Goal: Task Accomplishment & Management: Manage account settings

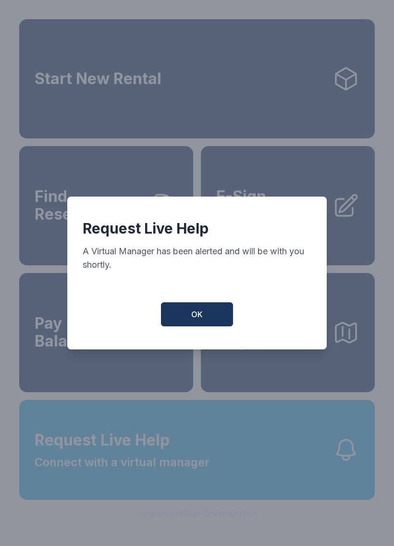
click at [208, 317] on button "OK" at bounding box center [197, 315] width 72 height 24
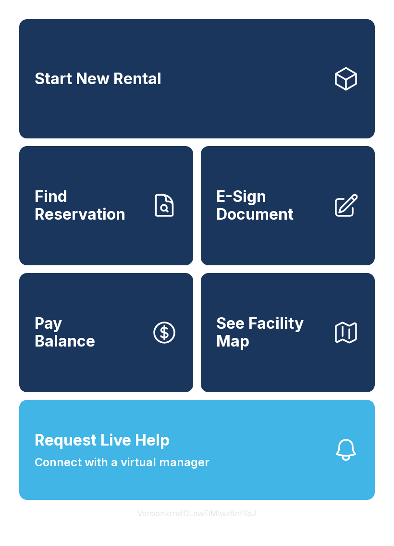
click at [274, 455] on button "Request Live Help Connect with a virtual manager" at bounding box center [197, 450] width 356 height 100
click at [245, 482] on button "Request Live Help Connect with a virtual manager" at bounding box center [197, 450] width 356 height 100
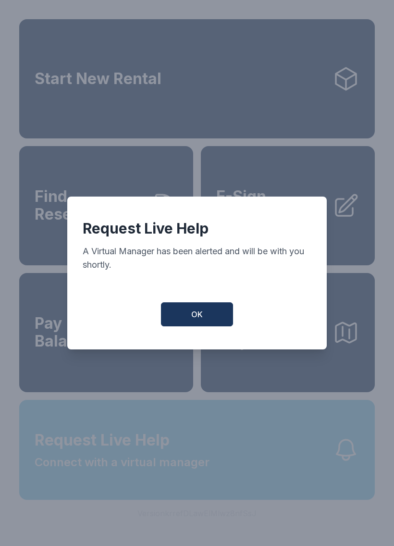
click at [245, 482] on div "Request Live Help A Virtual Manager has been alerted and will be with you short…" at bounding box center [197, 273] width 394 height 546
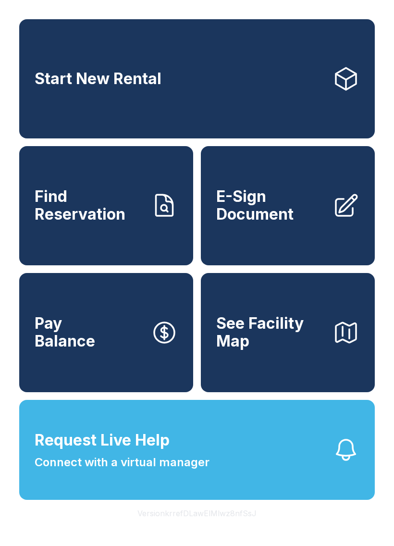
click at [247, 483] on button "Request Live Help Connect with a virtual manager" at bounding box center [197, 450] width 356 height 100
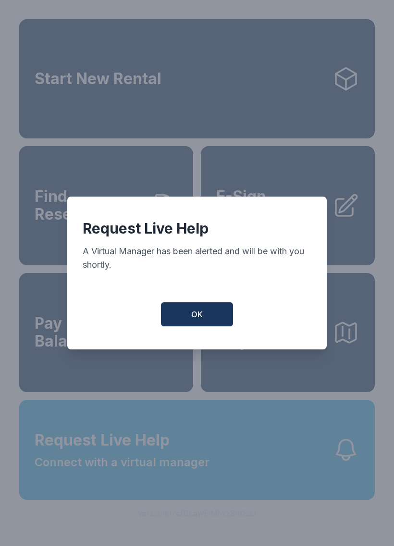
click at [205, 327] on button "OK" at bounding box center [197, 315] width 72 height 24
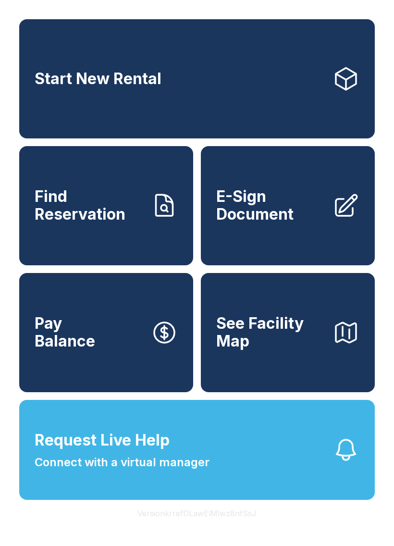
click at [312, 496] on button "Request Live Help Connect with a virtual manager" at bounding box center [197, 450] width 356 height 100
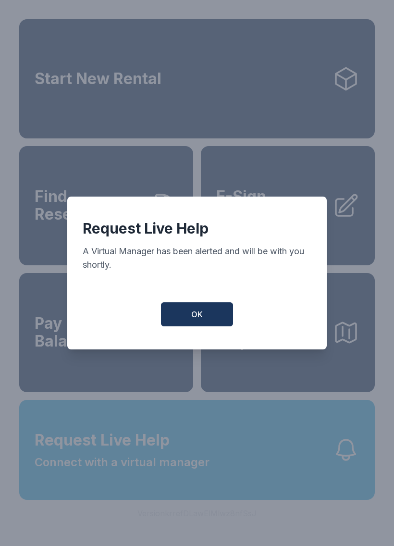
click at [202, 327] on button "OK" at bounding box center [197, 315] width 72 height 24
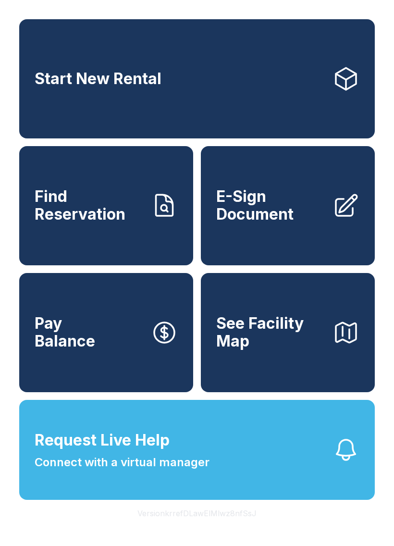
click at [155, 471] on span "Connect with a virtual manager" at bounding box center [122, 462] width 175 height 17
click at [212, 470] on button "Request Live Help Connect with a virtual manager" at bounding box center [197, 450] width 356 height 100
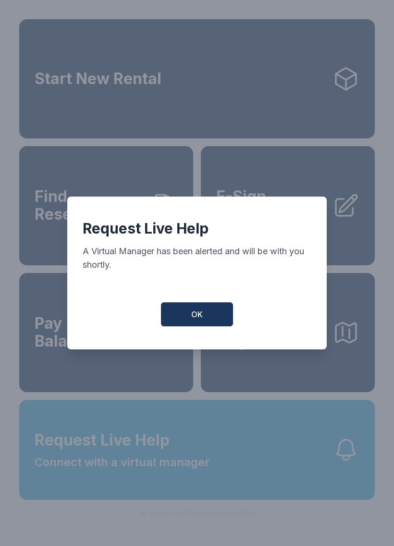
click at [194, 317] on span "OK" at bounding box center [197, 315] width 12 height 12
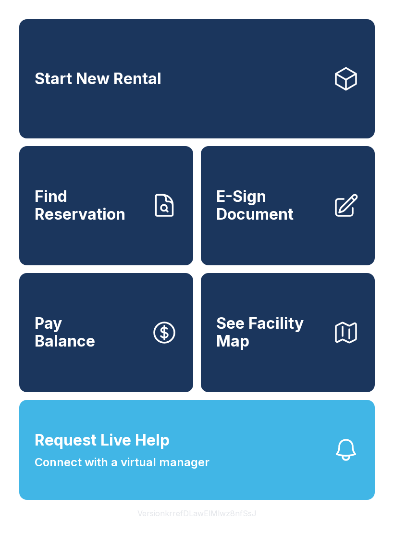
click at [152, 500] on button "Request Live Help Connect with a virtual manager" at bounding box center [197, 450] width 356 height 100
click at [179, 455] on span "Request Live Help Connect with a virtual manager" at bounding box center [122, 450] width 175 height 42
click at [193, 301] on button "Pay Balance" at bounding box center [106, 332] width 174 height 119
click at [231, 478] on button "Request Live Help Connect with a virtual manager" at bounding box center [197, 450] width 356 height 100
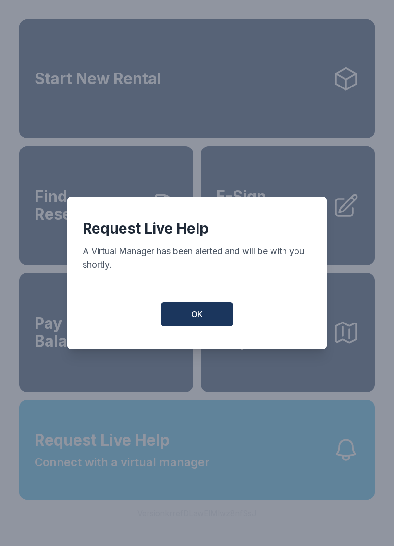
click at [193, 320] on span "OK" at bounding box center [197, 315] width 12 height 12
